Goal: Information Seeking & Learning: Compare options

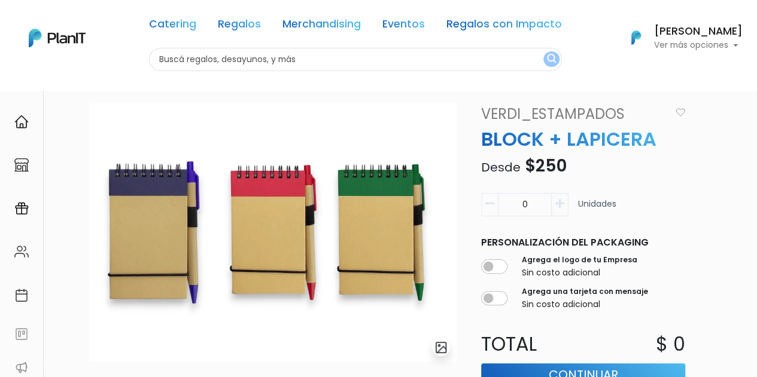
scroll to position [60, 0]
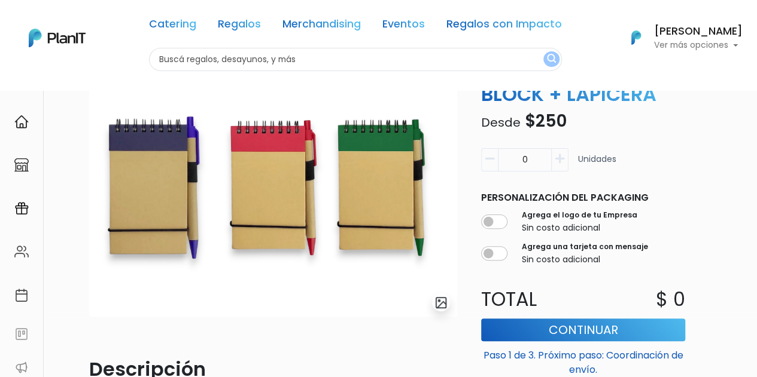
click at [438, 301] on img "submit" at bounding box center [441, 303] width 14 height 14
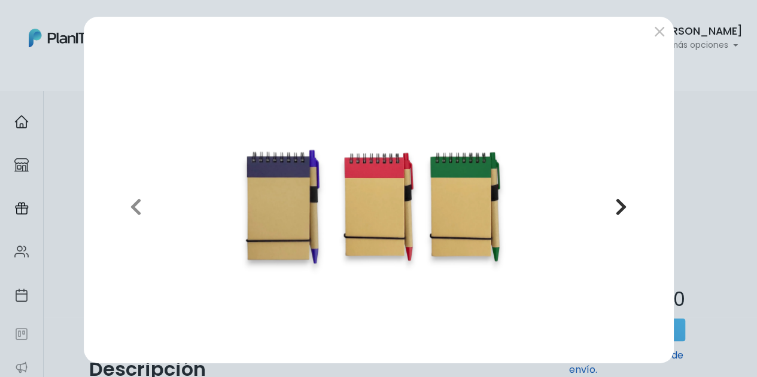
click at [618, 208] on icon "button" at bounding box center [621, 206] width 12 height 19
click at [655, 32] on button "submit" at bounding box center [659, 31] width 19 height 19
